Goal: Communication & Community: Share content

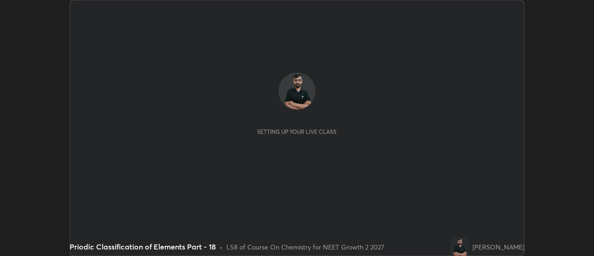
scroll to position [256, 593]
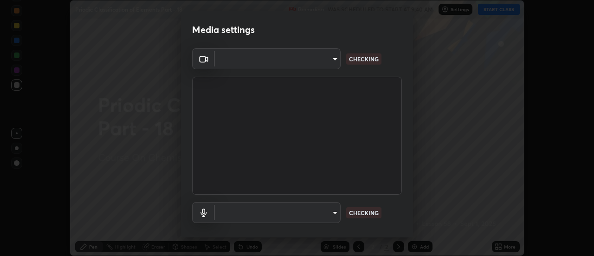
type input "751d449d604e4b96ecedde1e1f6f716fb17d1e84b34bafc94373a3023f52de87"
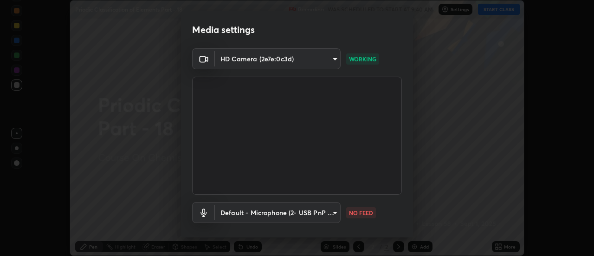
click at [336, 214] on body "Erase all Priodic Classification of Elements Part - 18 Recording WAS SCHEDULED …" at bounding box center [297, 128] width 594 height 256
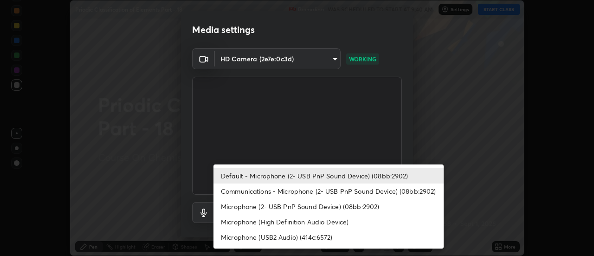
click at [245, 176] on li "Default - Microphone (2- USB PnP Sound Device) (08bb:2902)" at bounding box center [328, 175] width 230 height 15
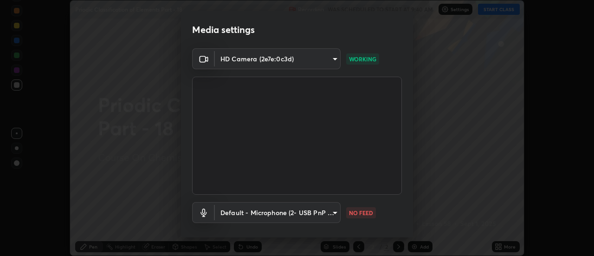
click at [329, 216] on body "Erase all Priodic Classification of Elements Part - 18 Recording WAS SCHEDULED …" at bounding box center [297, 128] width 594 height 256
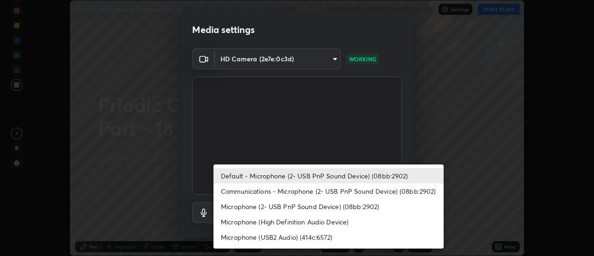
click at [264, 191] on li "Communications - Microphone (2- USB PnP Sound Device) (08bb:2902)" at bounding box center [328, 190] width 230 height 15
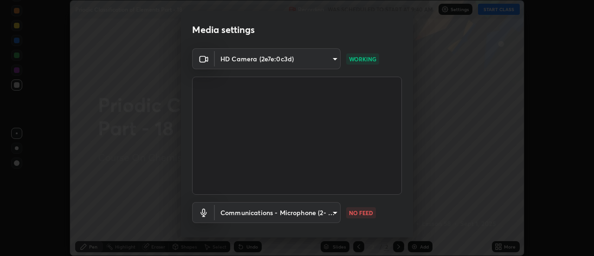
click at [282, 214] on body "Erase all Priodic Classification of Elements Part - 18 Recording WAS SCHEDULED …" at bounding box center [297, 128] width 594 height 256
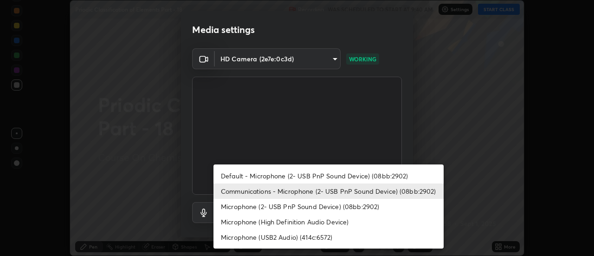
click at [260, 177] on li "Default - Microphone (2- USB PnP Sound Device) (08bb:2902)" at bounding box center [328, 175] width 230 height 15
type input "default"
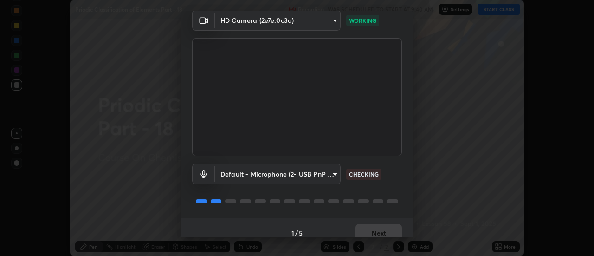
scroll to position [49, 0]
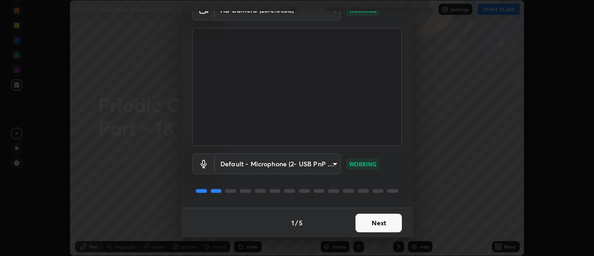
click at [382, 226] on button "Next" at bounding box center [378, 222] width 46 height 19
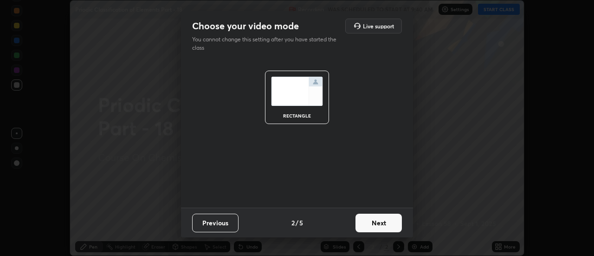
scroll to position [0, 0]
click at [393, 221] on button "Next" at bounding box center [378, 222] width 46 height 19
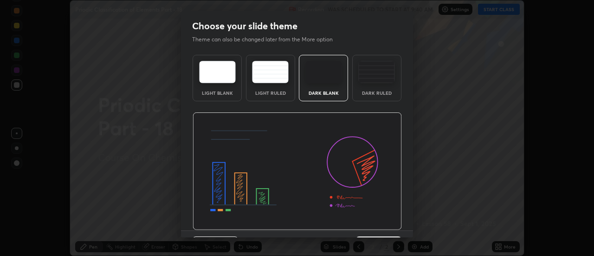
scroll to position [23, 0]
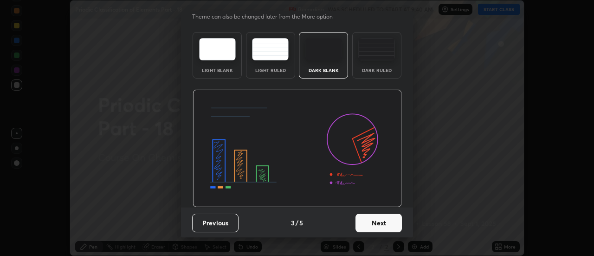
click at [234, 220] on button "Previous" at bounding box center [215, 222] width 46 height 19
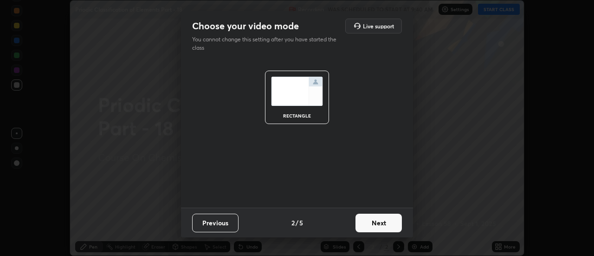
click at [226, 225] on button "Previous" at bounding box center [215, 222] width 46 height 19
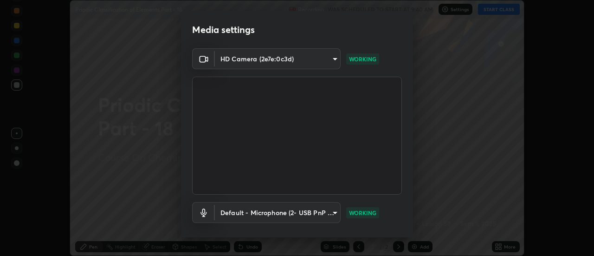
scroll to position [49, 0]
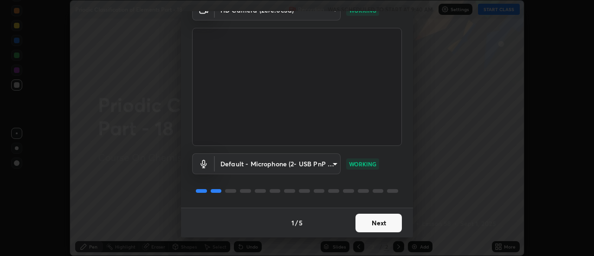
click at [381, 222] on button "Next" at bounding box center [378, 222] width 46 height 19
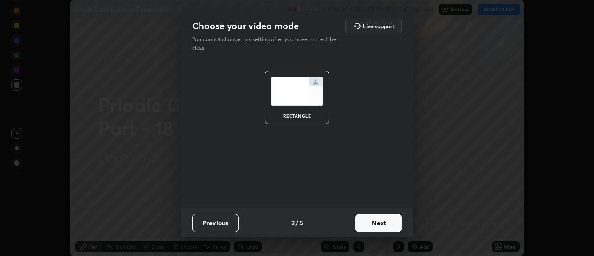
scroll to position [0, 0]
click at [379, 223] on button "Next" at bounding box center [378, 222] width 46 height 19
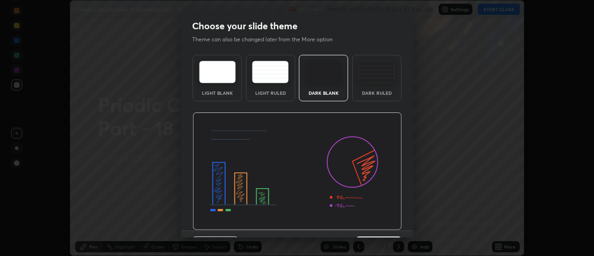
scroll to position [23, 0]
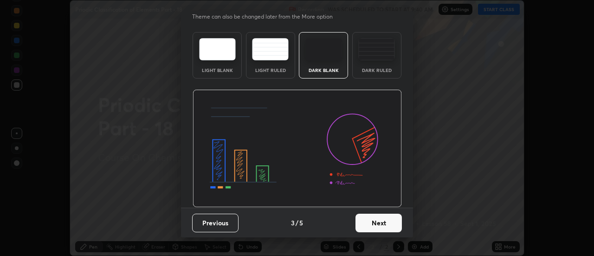
click at [373, 222] on button "Next" at bounding box center [378, 222] width 46 height 19
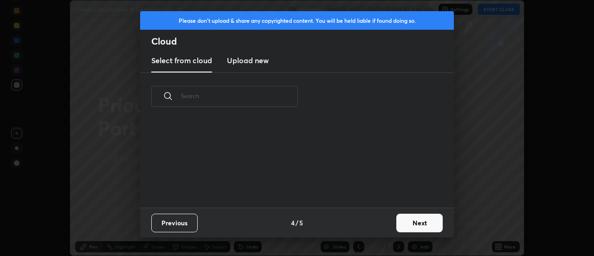
scroll to position [0, 0]
click at [406, 218] on button "Next" at bounding box center [419, 222] width 46 height 19
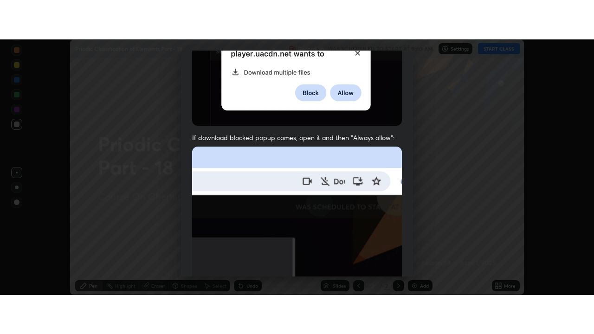
scroll to position [238, 0]
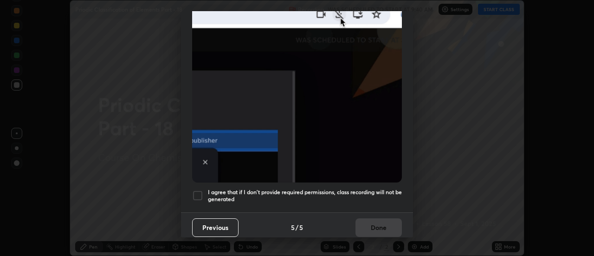
click at [199, 190] on div at bounding box center [197, 195] width 11 height 11
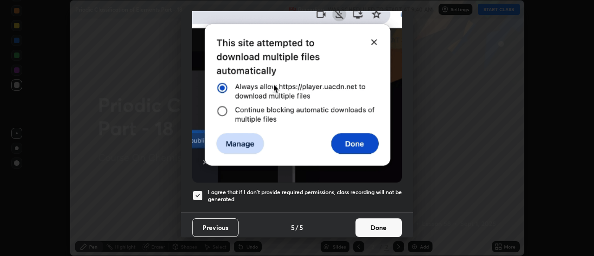
click at [377, 225] on button "Done" at bounding box center [378, 227] width 46 height 19
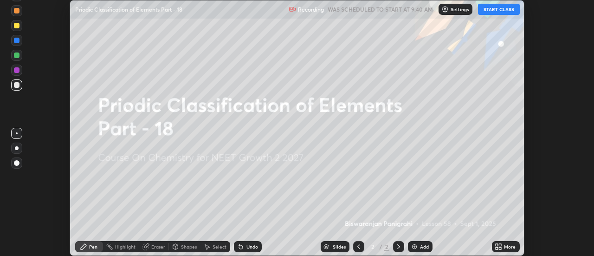
click at [412, 245] on img at bounding box center [414, 246] width 7 height 7
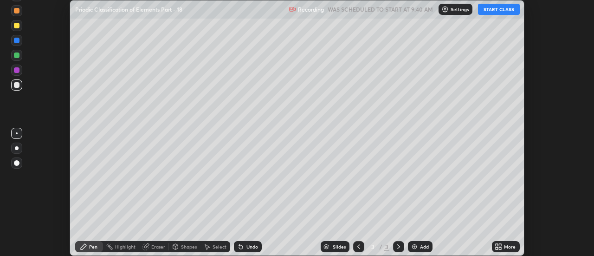
click at [497, 248] on icon at bounding box center [496, 248] width 2 height 2
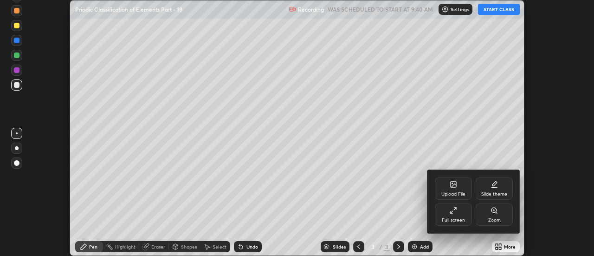
click at [460, 216] on div "Full screen" at bounding box center [453, 214] width 37 height 22
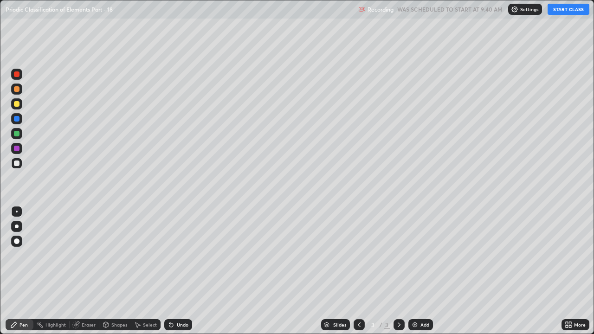
scroll to position [334, 594]
click at [566, 9] on button "START CLASS" at bounding box center [568, 9] width 42 height 11
click at [17, 106] on div at bounding box center [17, 104] width 6 height 6
click at [19, 163] on div at bounding box center [17, 164] width 6 height 6
click at [171, 255] on icon at bounding box center [171, 325] width 4 height 4
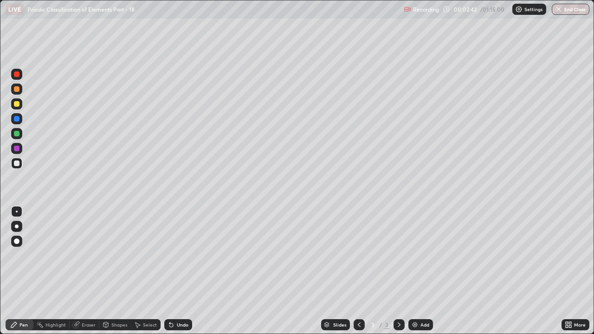
click at [17, 90] on div at bounding box center [17, 89] width 6 height 6
click at [19, 166] on div at bounding box center [16, 163] width 11 height 11
click at [17, 134] on div at bounding box center [17, 134] width 6 height 6
click at [20, 165] on div at bounding box center [16, 163] width 11 height 11
click at [17, 104] on div at bounding box center [17, 104] width 6 height 6
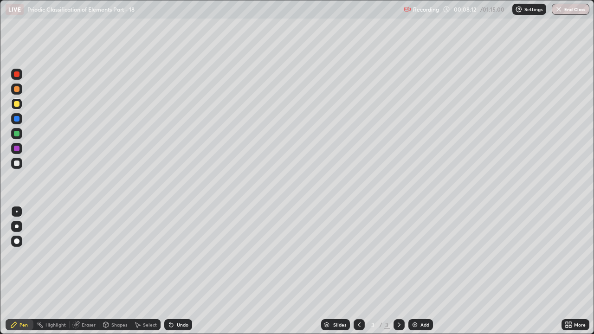
click at [18, 167] on div at bounding box center [16, 163] width 11 height 11
click at [422, 255] on div "Add" at bounding box center [424, 324] width 9 height 5
click at [175, 255] on div "Undo" at bounding box center [178, 324] width 28 height 11
click at [22, 107] on div at bounding box center [16, 103] width 11 height 11
click at [17, 164] on div at bounding box center [17, 164] width 6 height 6
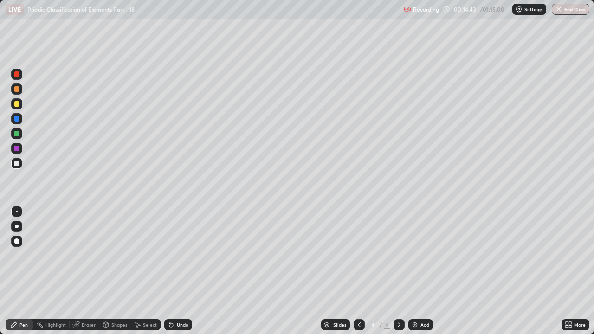
click at [187, 255] on div "Undo" at bounding box center [178, 324] width 28 height 11
click at [183, 255] on div "Undo" at bounding box center [183, 324] width 12 height 5
click at [178, 255] on div "Undo" at bounding box center [183, 324] width 12 height 5
click at [178, 255] on div "Undo" at bounding box center [178, 324] width 28 height 11
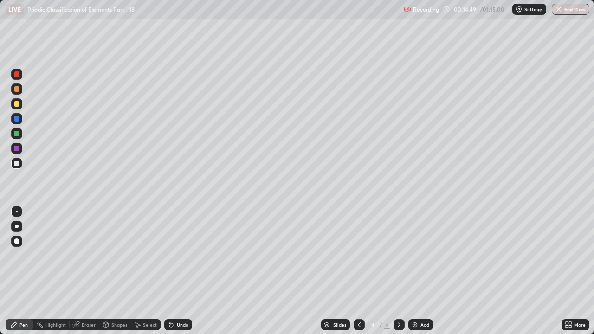
click at [178, 255] on div "Undo" at bounding box center [178, 324] width 28 height 11
click at [180, 255] on div "Undo" at bounding box center [183, 324] width 12 height 5
click at [178, 255] on div "Undo" at bounding box center [183, 324] width 12 height 5
click at [183, 255] on div "Undo" at bounding box center [183, 324] width 12 height 5
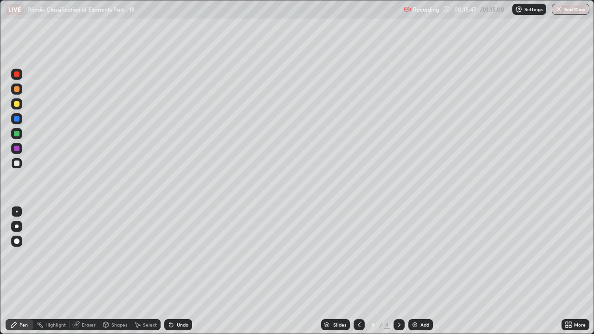
click at [16, 106] on div at bounding box center [17, 104] width 6 height 6
click at [420, 255] on div "Add" at bounding box center [424, 324] width 9 height 5
click at [22, 166] on div at bounding box center [16, 163] width 11 height 11
click at [19, 105] on div at bounding box center [17, 104] width 6 height 6
click at [17, 163] on div at bounding box center [17, 164] width 6 height 6
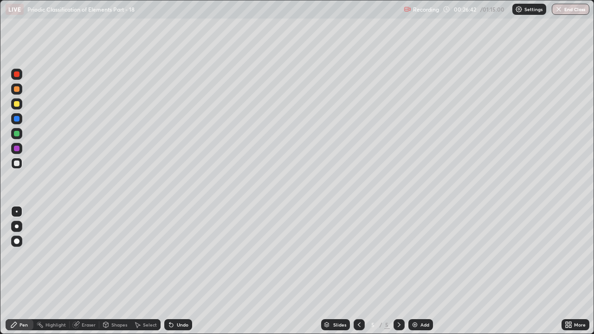
click at [17, 104] on div at bounding box center [17, 104] width 6 height 6
click at [17, 163] on div at bounding box center [17, 164] width 6 height 6
click at [17, 104] on div at bounding box center [17, 104] width 6 height 6
click at [18, 165] on div at bounding box center [17, 164] width 6 height 6
click at [171, 255] on icon at bounding box center [171, 325] width 4 height 4
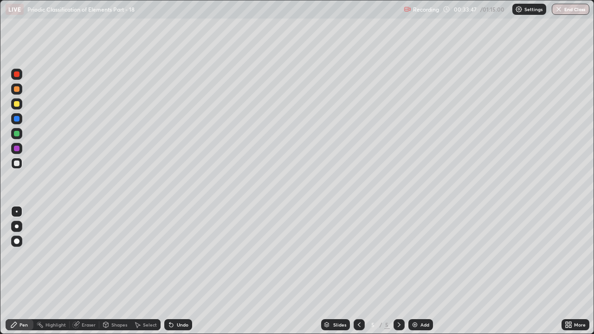
click at [21, 137] on div at bounding box center [16, 133] width 11 height 11
click at [179, 255] on div "Undo" at bounding box center [183, 324] width 12 height 5
click at [188, 255] on div "Undo" at bounding box center [178, 324] width 28 height 11
click at [20, 106] on div at bounding box center [16, 103] width 11 height 11
click at [417, 255] on div "Add" at bounding box center [420, 324] width 25 height 11
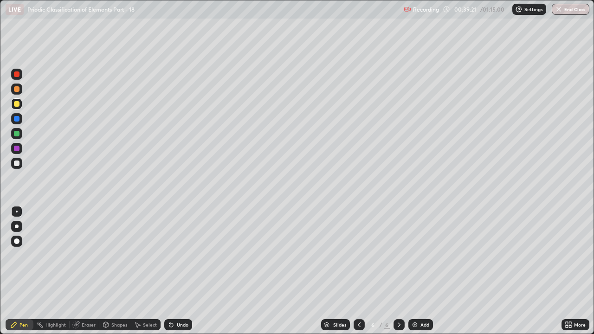
click at [20, 91] on div at bounding box center [16, 89] width 11 height 11
click at [360, 255] on icon at bounding box center [358, 324] width 7 height 7
click at [398, 255] on icon at bounding box center [398, 324] width 7 height 7
click at [19, 163] on div at bounding box center [17, 164] width 6 height 6
click at [177, 255] on div "Undo" at bounding box center [183, 324] width 12 height 5
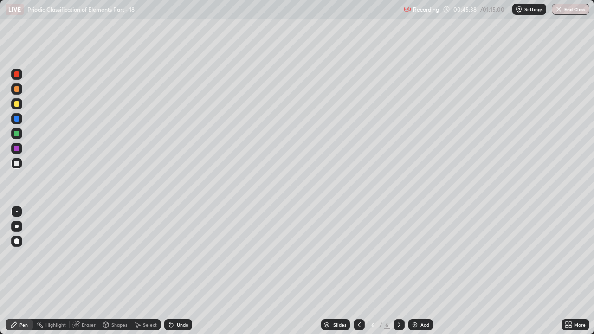
click at [177, 255] on div "Undo" at bounding box center [183, 324] width 12 height 5
click at [19, 105] on div at bounding box center [17, 104] width 6 height 6
click at [18, 167] on div at bounding box center [16, 163] width 11 height 11
click at [18, 136] on div at bounding box center [17, 134] width 6 height 6
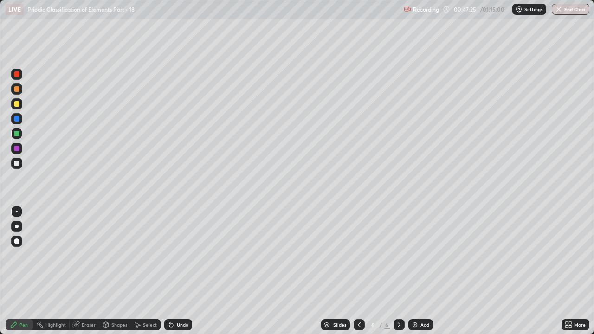
click at [17, 164] on div at bounding box center [17, 164] width 6 height 6
click at [169, 255] on icon at bounding box center [169, 322] width 1 height 1
click at [20, 134] on div at bounding box center [16, 133] width 11 height 11
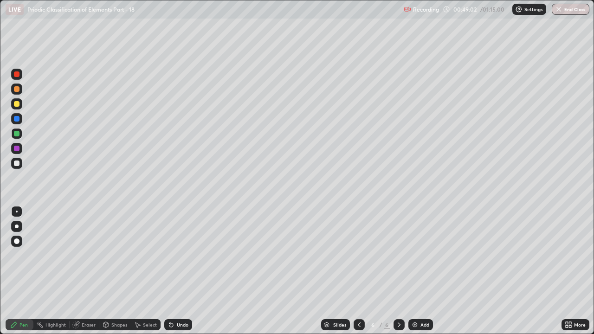
click at [183, 255] on div "Undo" at bounding box center [183, 324] width 12 height 5
click at [412, 255] on img at bounding box center [414, 324] width 7 height 7
click at [18, 165] on div at bounding box center [17, 164] width 6 height 6
click at [19, 106] on div at bounding box center [16, 103] width 11 height 11
click at [17, 163] on div at bounding box center [17, 164] width 6 height 6
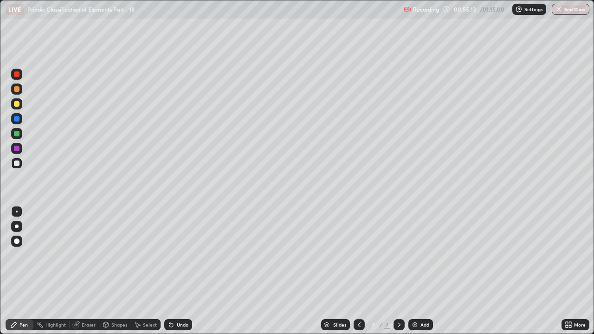
click at [415, 255] on img at bounding box center [414, 324] width 7 height 7
click at [19, 105] on div at bounding box center [17, 104] width 6 height 6
click at [19, 135] on div at bounding box center [17, 134] width 6 height 6
click at [17, 104] on div at bounding box center [17, 104] width 6 height 6
click at [20, 120] on div at bounding box center [16, 118] width 11 height 11
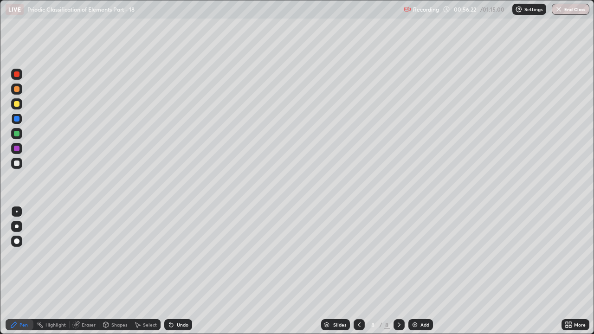
click at [171, 255] on icon at bounding box center [171, 325] width 4 height 4
click at [172, 255] on icon at bounding box center [170, 324] width 7 height 7
click at [19, 166] on div at bounding box center [16, 163] width 11 height 11
click at [184, 255] on div "Undo" at bounding box center [183, 324] width 12 height 5
click at [22, 106] on div at bounding box center [16, 103] width 11 height 11
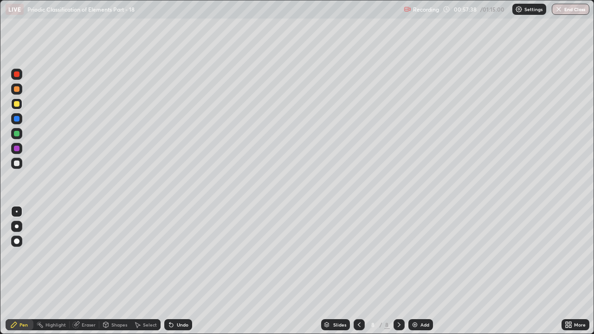
click at [188, 255] on div "Undo" at bounding box center [178, 324] width 28 height 11
click at [17, 163] on div at bounding box center [17, 164] width 6 height 6
click at [89, 255] on div "Eraser" at bounding box center [89, 324] width 14 height 5
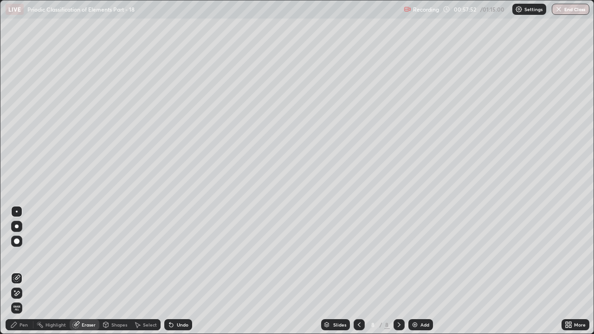
click at [87, 255] on div "Eraser" at bounding box center [89, 324] width 14 height 5
click at [26, 255] on div "Pen" at bounding box center [23, 324] width 8 height 5
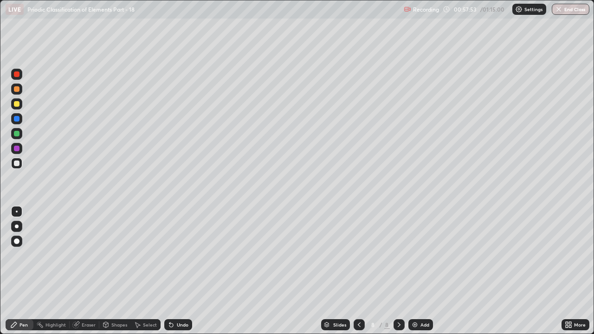
click at [15, 102] on div at bounding box center [17, 104] width 6 height 6
click at [20, 93] on div at bounding box center [16, 89] width 11 height 11
click at [179, 255] on div "Undo" at bounding box center [183, 324] width 12 height 5
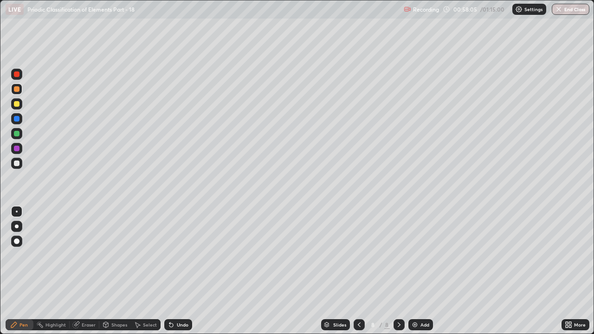
click at [179, 255] on div "Undo" at bounding box center [183, 324] width 12 height 5
click at [180, 255] on div "Undo" at bounding box center [183, 324] width 12 height 5
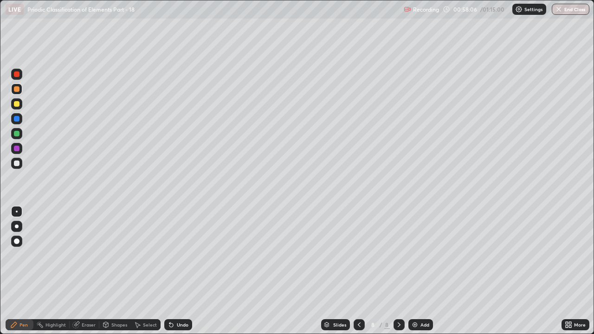
click at [180, 255] on div "Undo" at bounding box center [183, 324] width 12 height 5
click at [186, 255] on div "Undo" at bounding box center [183, 324] width 12 height 5
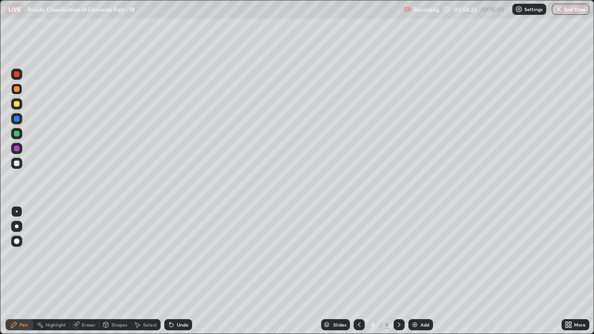
click at [186, 255] on div "Undo" at bounding box center [183, 324] width 12 height 5
click at [188, 255] on div "Undo" at bounding box center [178, 324] width 28 height 11
click at [20, 164] on div at bounding box center [16, 163] width 11 height 11
click at [180, 255] on div "Undo" at bounding box center [183, 324] width 12 height 5
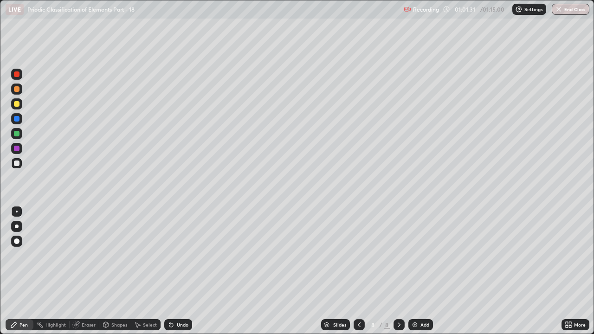
click at [17, 104] on div at bounding box center [17, 104] width 6 height 6
click at [85, 255] on div "Eraser" at bounding box center [85, 324] width 30 height 11
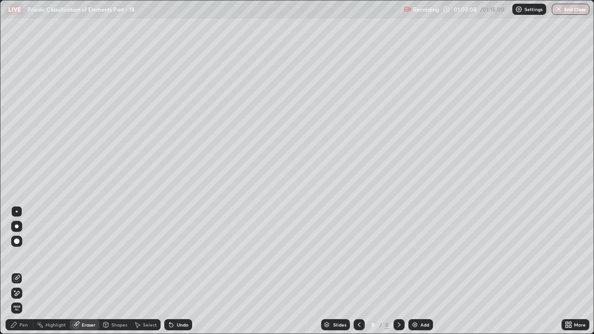
click at [25, 255] on div "Pen" at bounding box center [23, 324] width 8 height 5
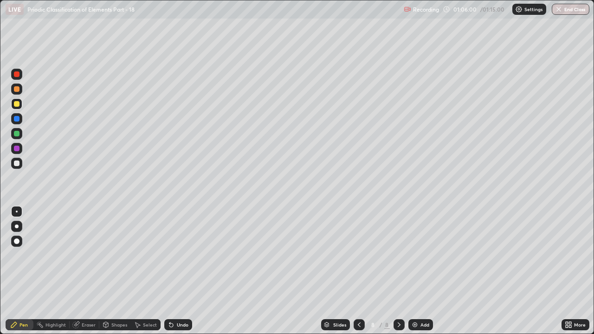
click at [179, 255] on div "Undo" at bounding box center [183, 324] width 12 height 5
click at [177, 255] on div "Undo" at bounding box center [183, 324] width 12 height 5
click at [174, 255] on div "Undo" at bounding box center [178, 324] width 28 height 11
click at [579, 13] on button "End Class" at bounding box center [571, 9] width 37 height 11
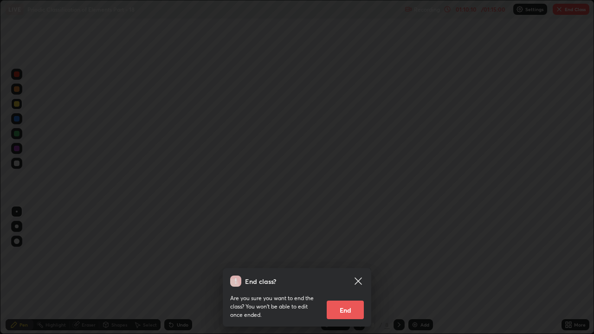
click at [358, 255] on button "End" at bounding box center [345, 310] width 37 height 19
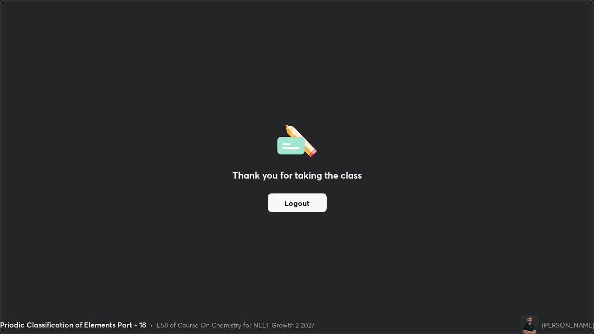
click at [320, 205] on button "Logout" at bounding box center [297, 202] width 59 height 19
click at [320, 201] on button "Logout" at bounding box center [297, 202] width 59 height 19
